Goal: Find specific page/section: Find specific page/section

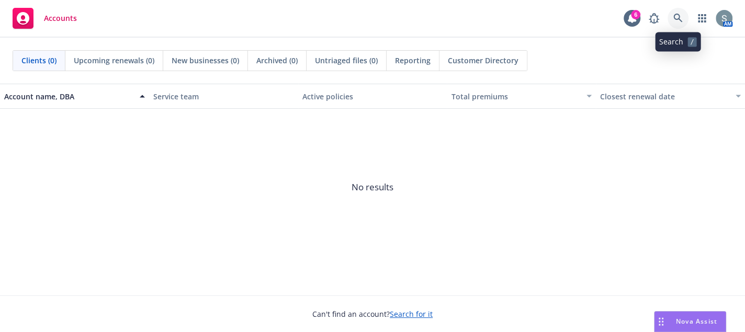
click at [675, 21] on icon at bounding box center [677, 18] width 9 height 9
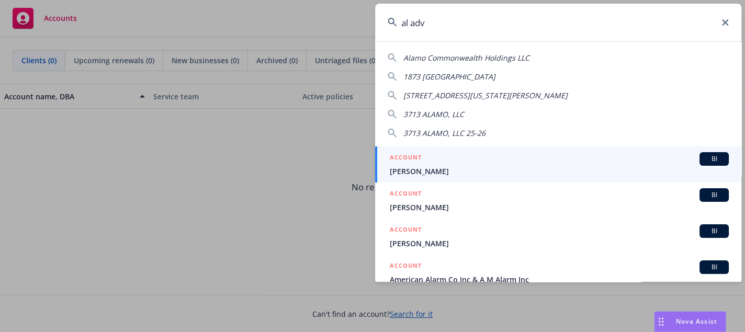
type input "al advi"
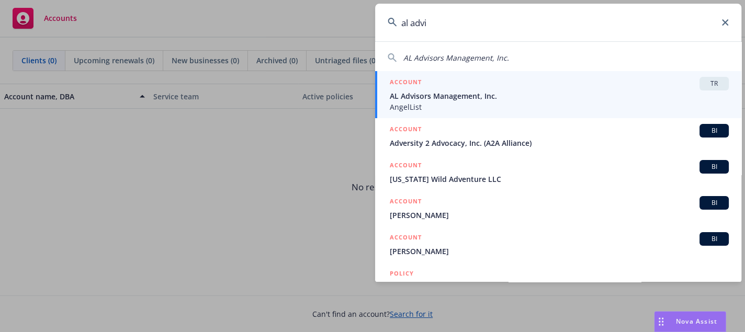
click at [642, 96] on span "AL Advisors Management, Inc." at bounding box center [559, 96] width 339 height 11
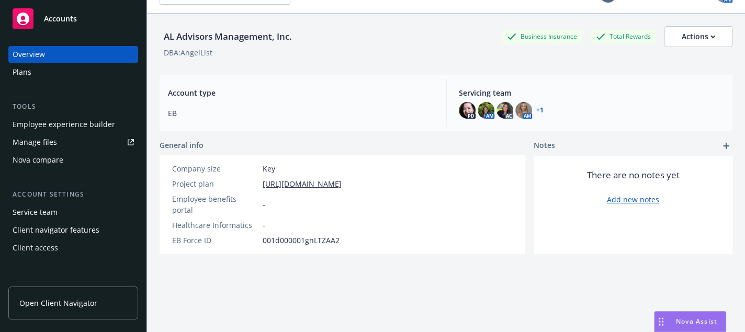
scroll to position [38, 0]
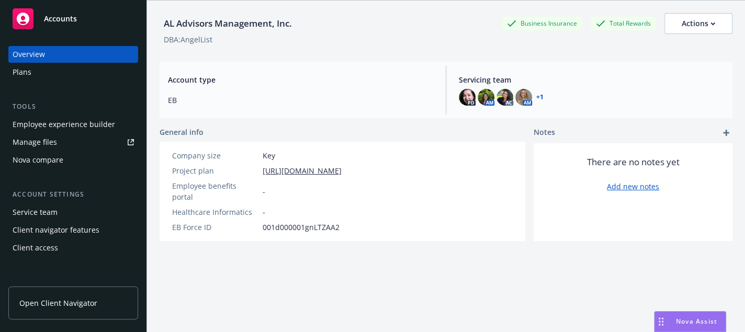
click at [89, 296] on link "Open Client Navigator" at bounding box center [73, 303] width 130 height 33
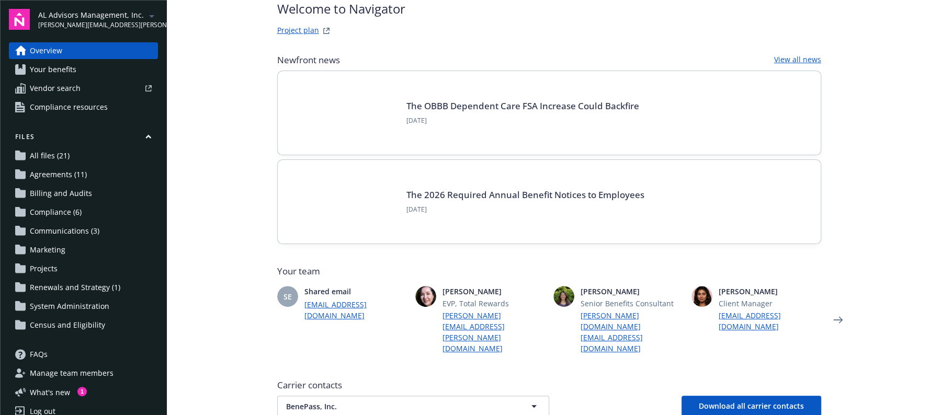
scroll to position [130, 0]
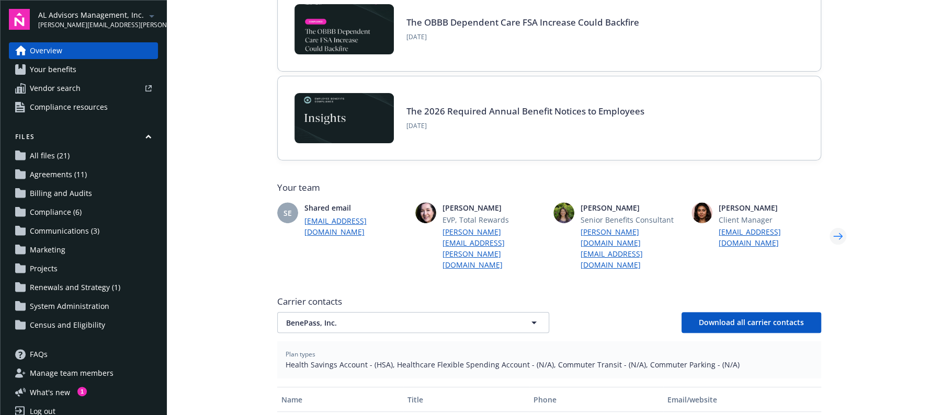
click at [830, 226] on icon "Next" at bounding box center [838, 236] width 17 height 21
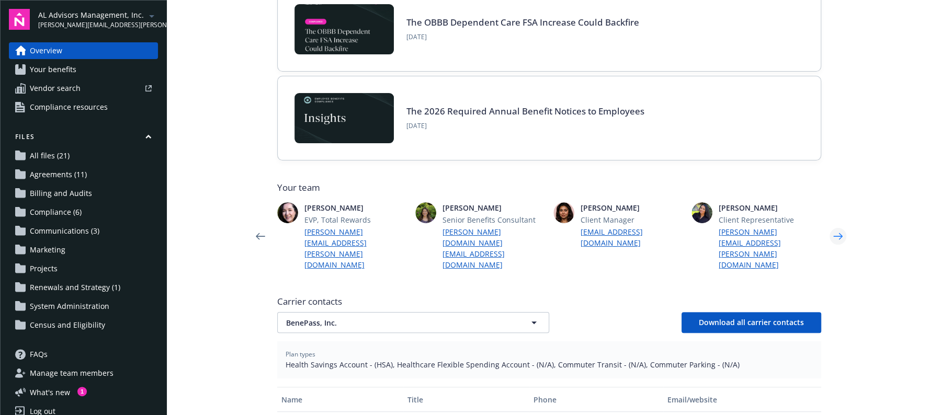
click at [830, 226] on icon "Next" at bounding box center [838, 236] width 17 height 21
